Goal: Information Seeking & Learning: Learn about a topic

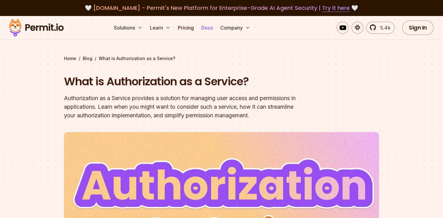
click at [208, 28] on link "Docs" at bounding box center [207, 28] width 17 height 12
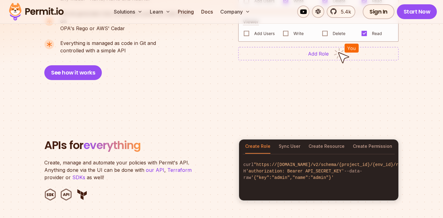
scroll to position [549, 0]
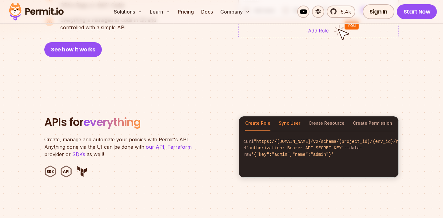
click at [293, 117] on button "Sync User" at bounding box center [289, 123] width 22 height 14
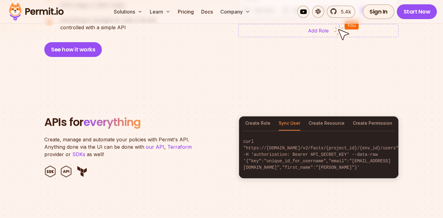
scroll to position [559, 0]
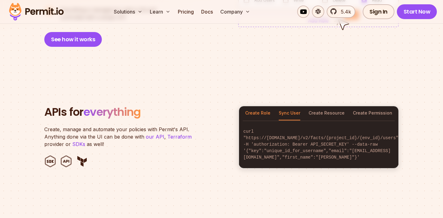
click at [267, 107] on button "Create Role" at bounding box center [257, 113] width 25 height 14
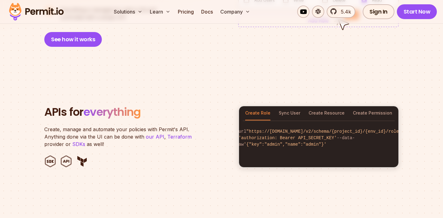
scroll to position [0, 0]
click at [285, 106] on button "Sync User" at bounding box center [289, 113] width 22 height 14
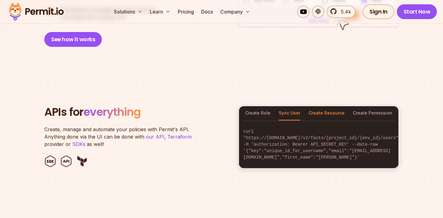
click at [325, 108] on button "Create Resource" at bounding box center [326, 113] width 36 height 14
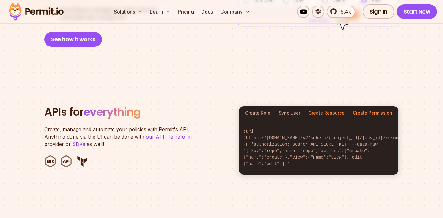
click at [362, 106] on button "Create Permission" at bounding box center [371, 113] width 39 height 14
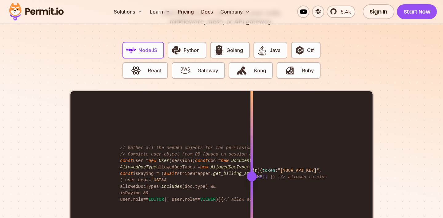
scroll to position [1202, 0]
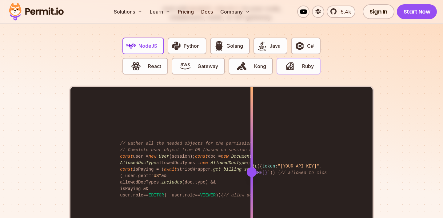
click at [294, 62] on img "button" at bounding box center [289, 66] width 10 height 10
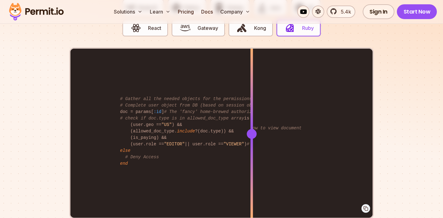
scroll to position [1241, 0]
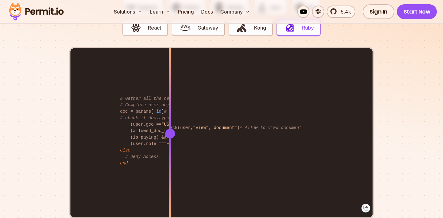
drag, startPoint x: 252, startPoint y: 127, endPoint x: 170, endPoint y: 121, distance: 82.3
click at [170, 121] on div at bounding box center [170, 133] width 2 height 170
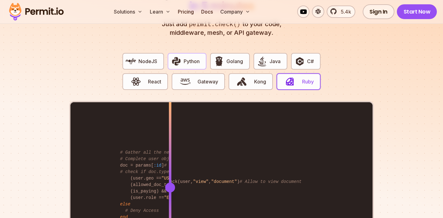
click at [188, 58] on button "Python" at bounding box center [186, 61] width 39 height 17
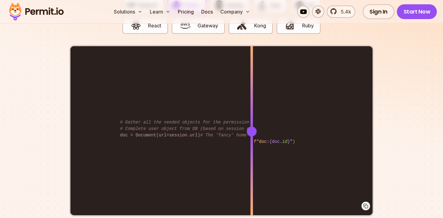
scroll to position [1243, 0]
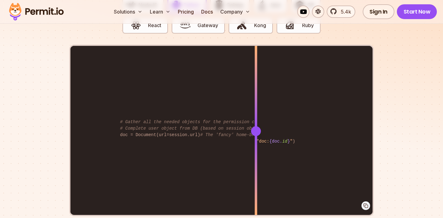
drag, startPoint x: 249, startPoint y: 124, endPoint x: 254, endPoint y: 181, distance: 56.7
click at [254, 181] on div at bounding box center [255, 131] width 2 height 170
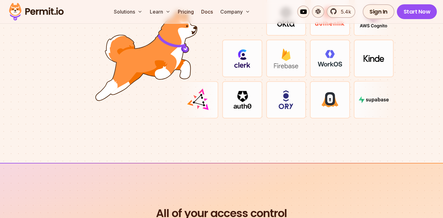
scroll to position [1872, 0]
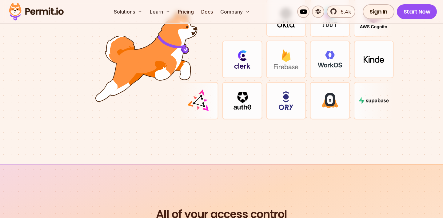
click at [381, 97] on img at bounding box center [373, 100] width 30 height 6
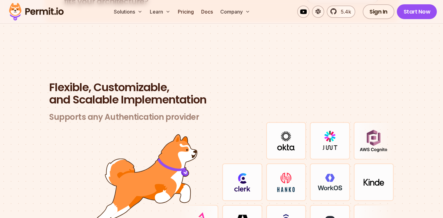
scroll to position [1748, 0]
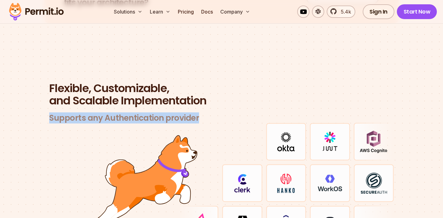
drag, startPoint x: 200, startPoint y: 108, endPoint x: 38, endPoint y: 106, distance: 162.3
click at [38, 106] on section "Flexible, Customizable, and Scalable Implementation Supports any Authentication…" at bounding box center [221, 170] width 443 height 235
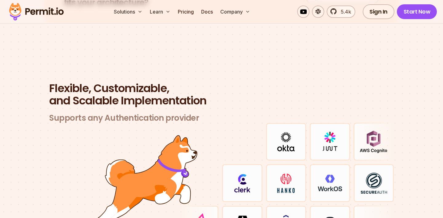
click at [215, 71] on section "Flexible, Customizable, and Scalable Implementation Supports any Authentication…" at bounding box center [221, 170] width 443 height 235
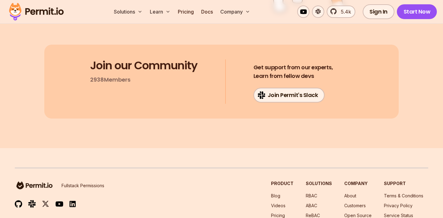
scroll to position [3345, 0]
